Goal: Check status: Check status

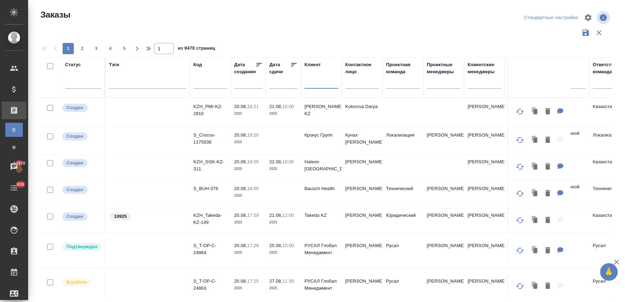
scroll to position [1, 0]
type input "эрси"
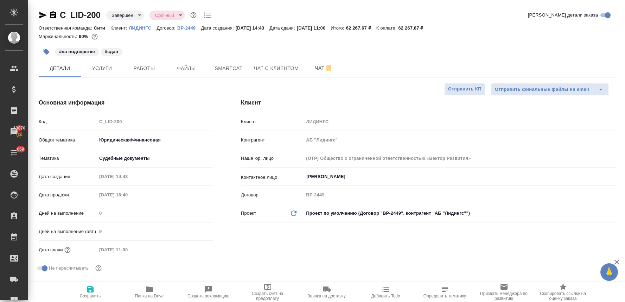
select select "RU"
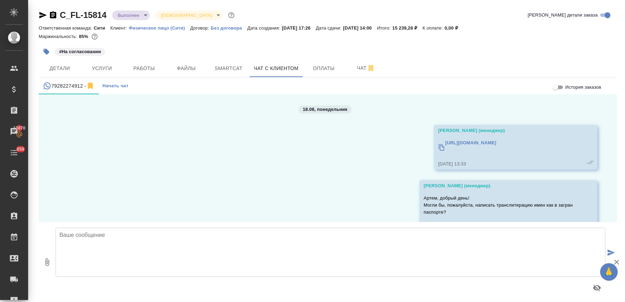
scroll to position [465, 0]
